Goal: Book appointment/travel/reservation

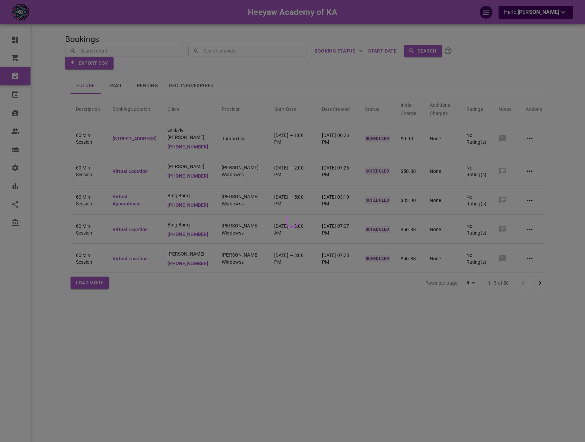
click at [245, 57] on div at bounding box center [292, 221] width 585 height 442
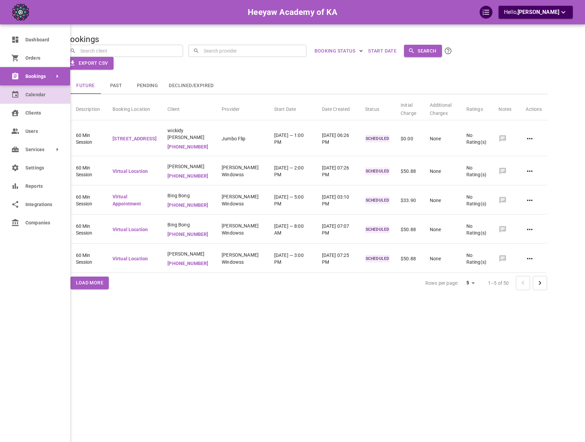
click at [24, 95] on link "Calendar" at bounding box center [35, 94] width 70 height 18
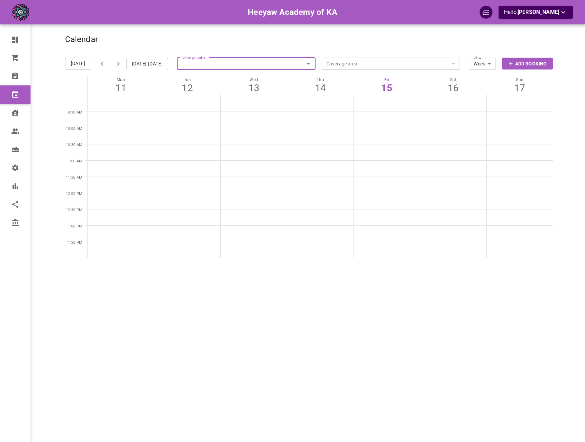
click at [276, 56] on div "Select provider Select provider" at bounding box center [246, 64] width 139 height 24
click at [274, 61] on input "Select provider" at bounding box center [246, 63] width 139 height 15
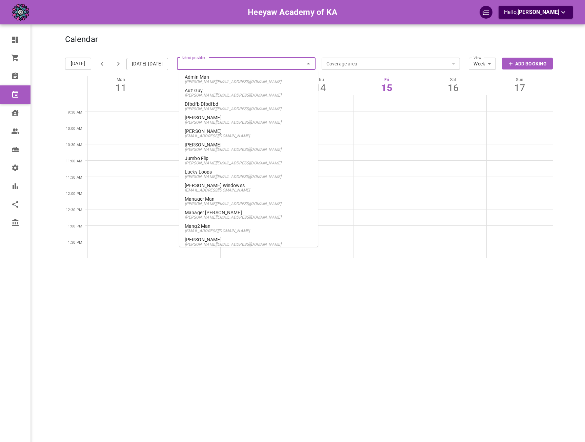
drag, startPoint x: 221, startPoint y: 239, endPoint x: 227, endPoint y: 182, distance: 56.9
click at [227, 182] on ul "Admin [PERSON_NAME] [PERSON_NAME][EMAIL_ADDRESS][DOMAIN_NAME] Auz Guy [EMAIL_AD…" at bounding box center [248, 158] width 139 height 177
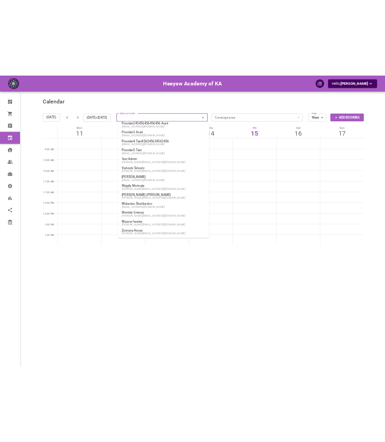
scroll to position [208, 0]
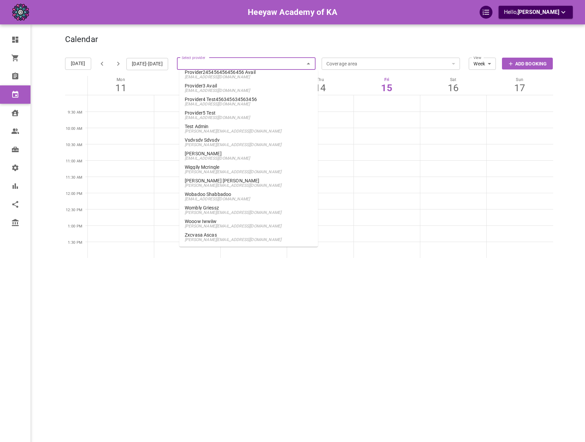
click at [249, 182] on p "[PERSON_NAME] [PERSON_NAME]" at bounding box center [249, 180] width 128 height 5
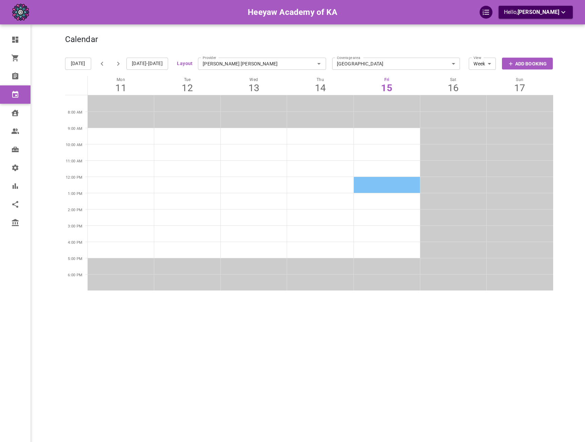
click at [361, 182] on td at bounding box center [387, 185] width 66 height 16
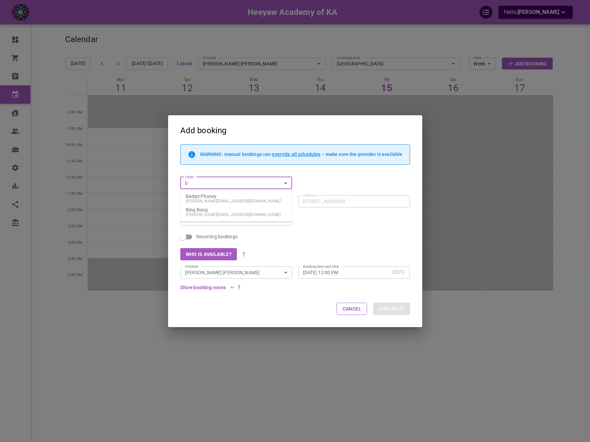
click at [232, 207] on li "Bing Bong [EMAIL_ADDRESS][DOMAIN_NAME]" at bounding box center [236, 212] width 112 height 14
type input "Bing Bong"
click at [225, 220] on input "Service" at bounding box center [230, 220] width 97 height 8
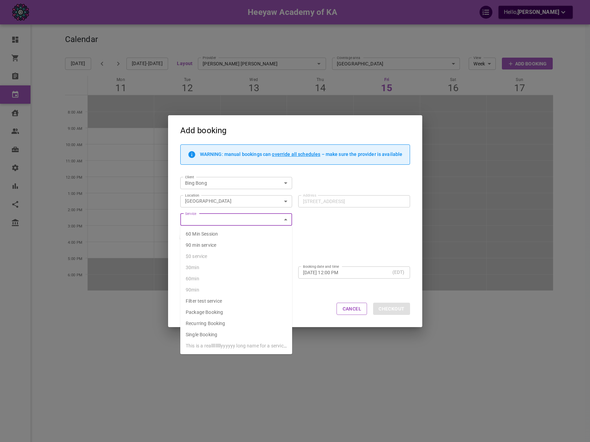
click at [221, 235] on li "60 Min Session" at bounding box center [236, 234] width 112 height 11
type input "60 Min Session"
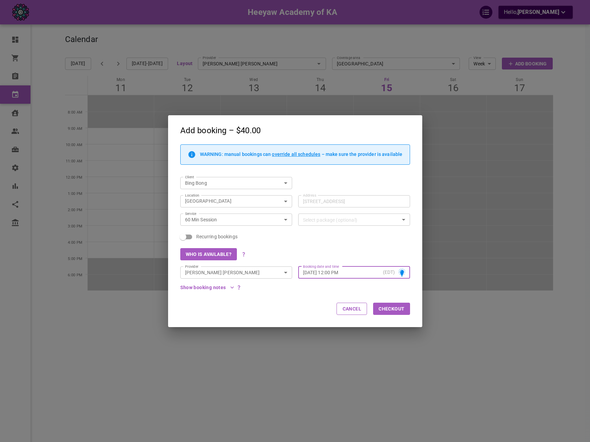
click at [341, 224] on input "Select package (optional)" at bounding box center [348, 220] width 97 height 8
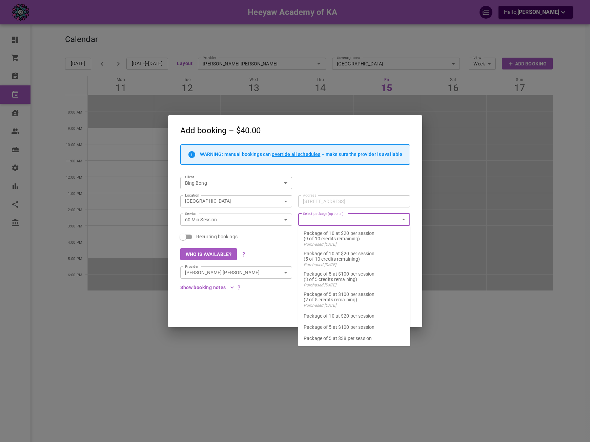
click at [354, 278] on p "(3 of 5 credits remaining)" at bounding box center [354, 279] width 101 height 5
checkbox input "true"
type input "Package of 5 at $100 per session"
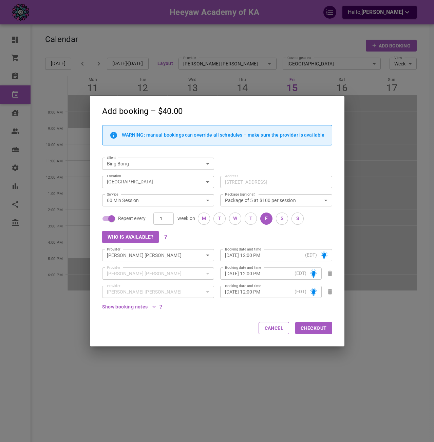
click at [309, 331] on button "Checkout" at bounding box center [313, 328] width 37 height 12
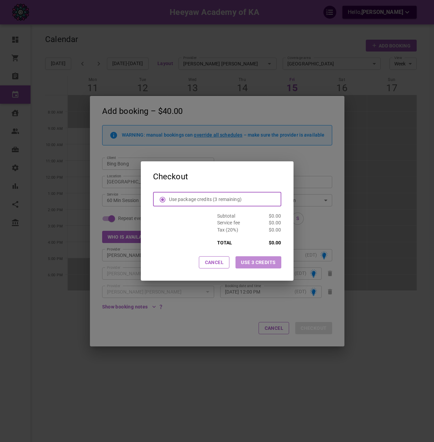
click at [268, 267] on button "Use 3 credits" at bounding box center [257, 262] width 45 height 12
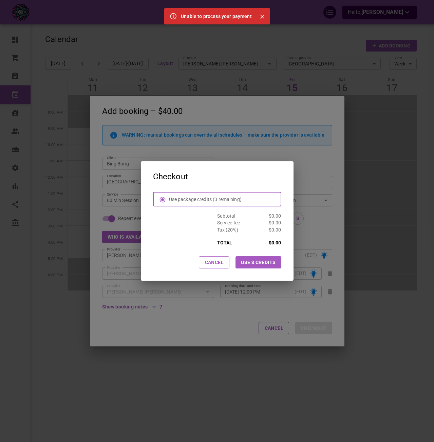
click at [285, 144] on div "Checkout Use package credits (3 remaining) Subtotal $0.00 Service fee $0.00 Tax…" at bounding box center [217, 221] width 434 height 442
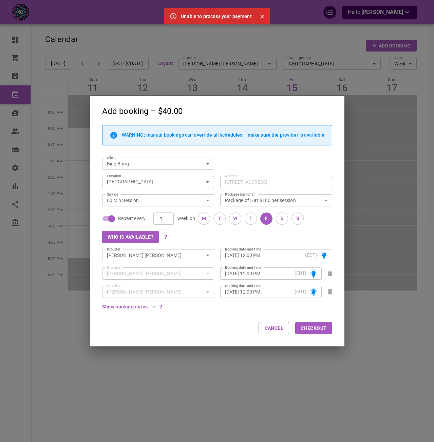
click at [282, 234] on div "Who is available?" at bounding box center [214, 234] width 236 height 18
